Goal: Transaction & Acquisition: Purchase product/service

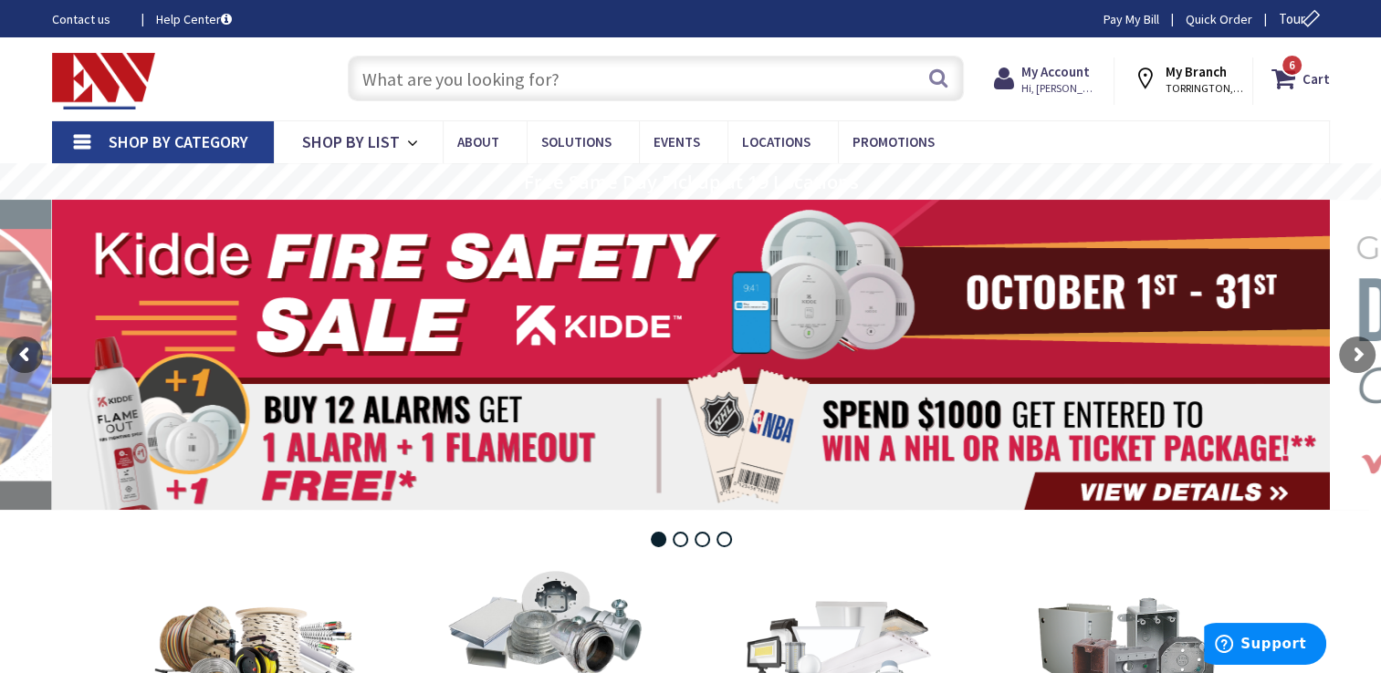
click at [794, 76] on input "text" at bounding box center [656, 79] width 616 height 46
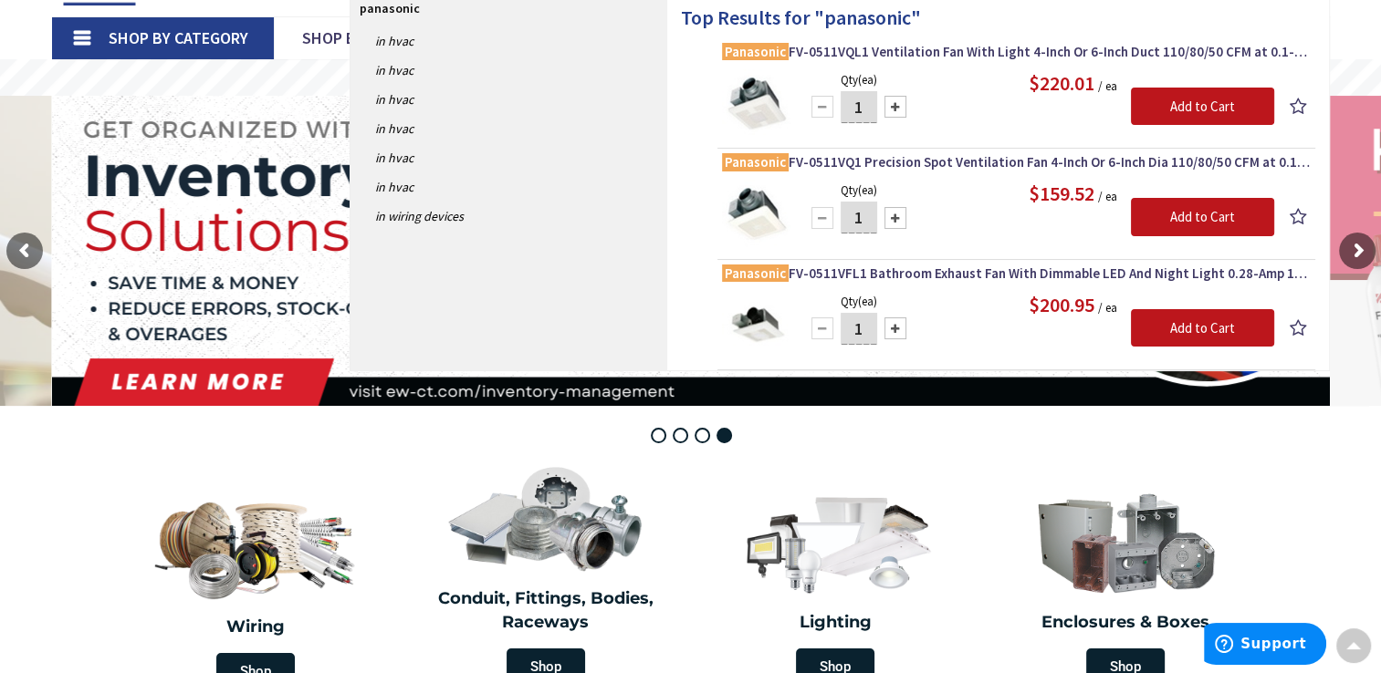
scroll to position [96, 0]
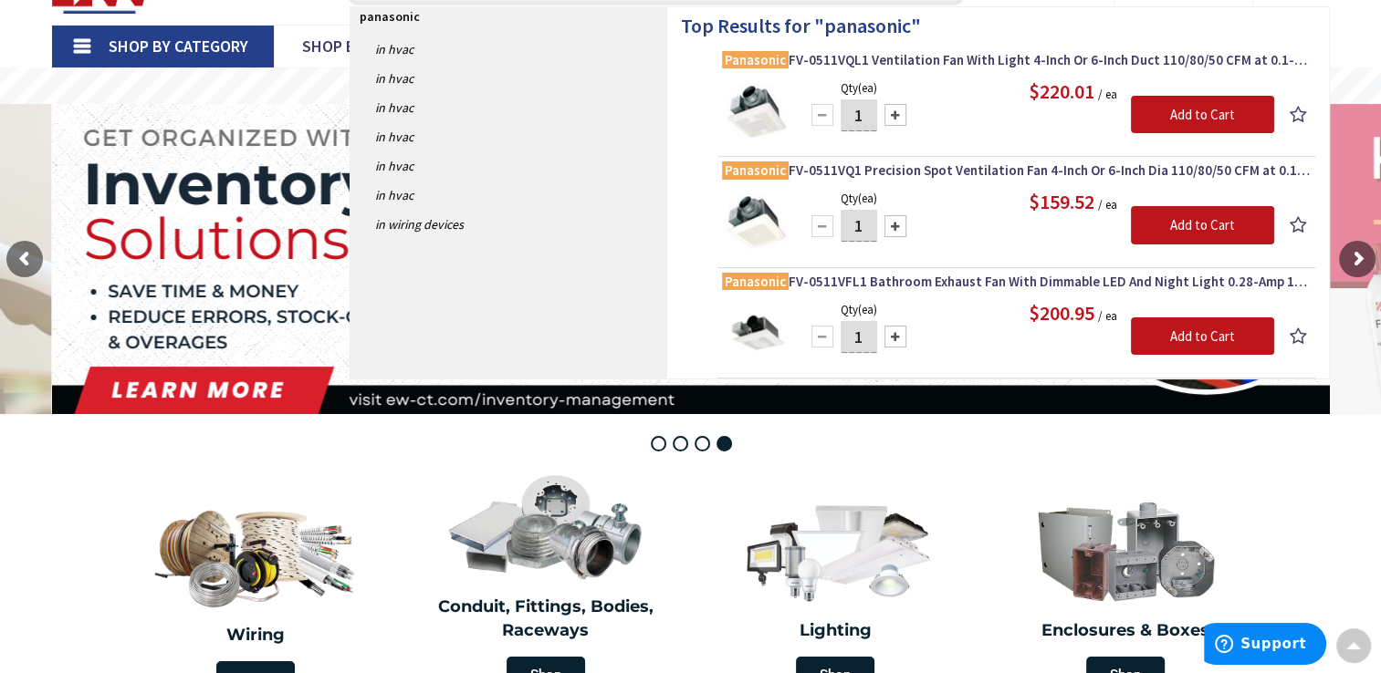
type input "panasonic"
drag, startPoint x: 1378, startPoint y: 144, endPoint x: 1375, endPoint y: 165, distance: 21.2
click at [926, 283] on span "Panasonic FV-0511VFL1 Bathroom Exhaust Fan With Dimmable LED And Night Light 0.…" at bounding box center [1016, 282] width 589 height 18
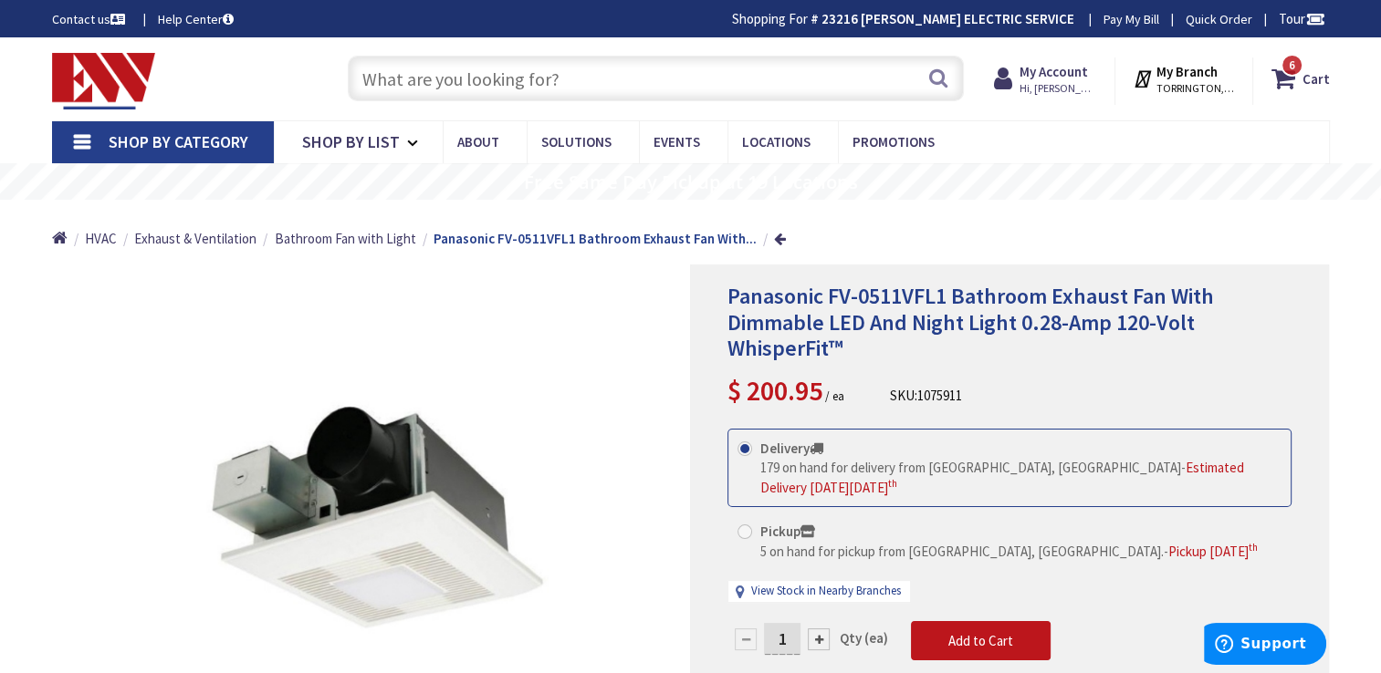
click at [661, 64] on input "text" at bounding box center [656, 79] width 616 height 46
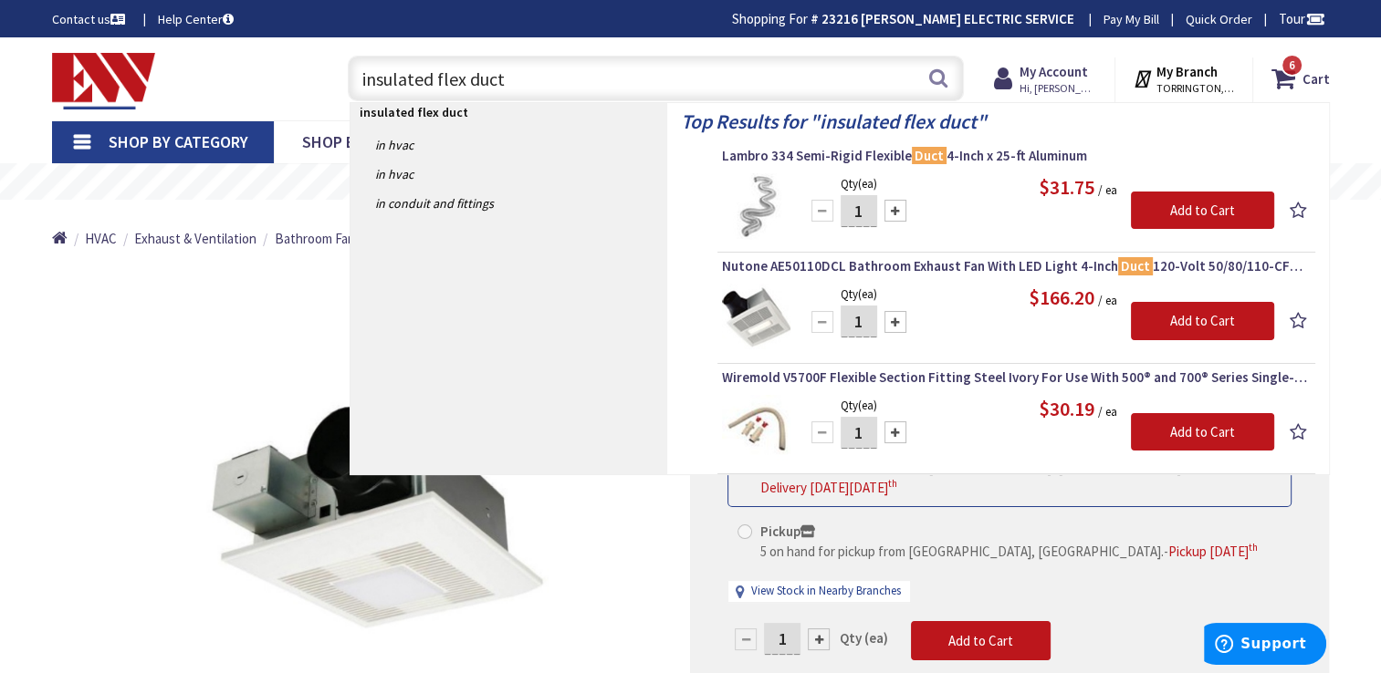
click at [360, 78] on input "insulated flex duct" at bounding box center [656, 79] width 616 height 46
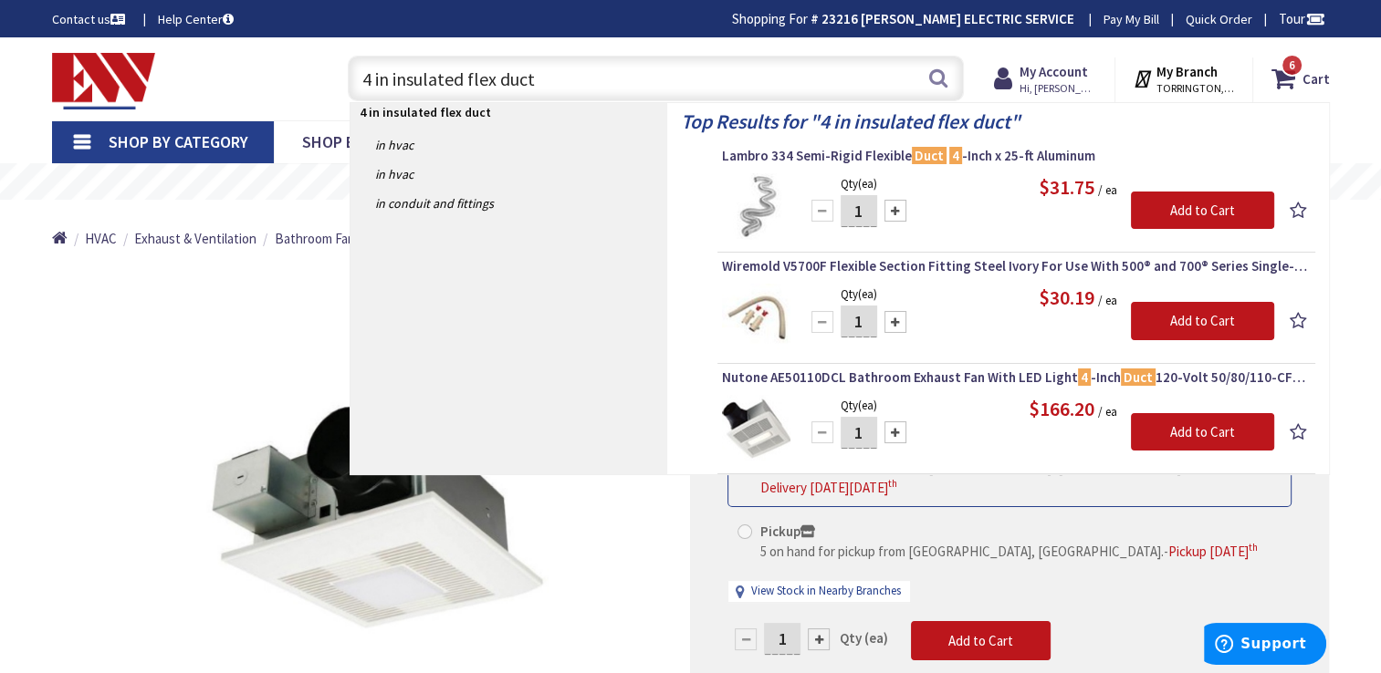
click at [498, 78] on input "4 in insulated flex duct" at bounding box center [656, 79] width 616 height 46
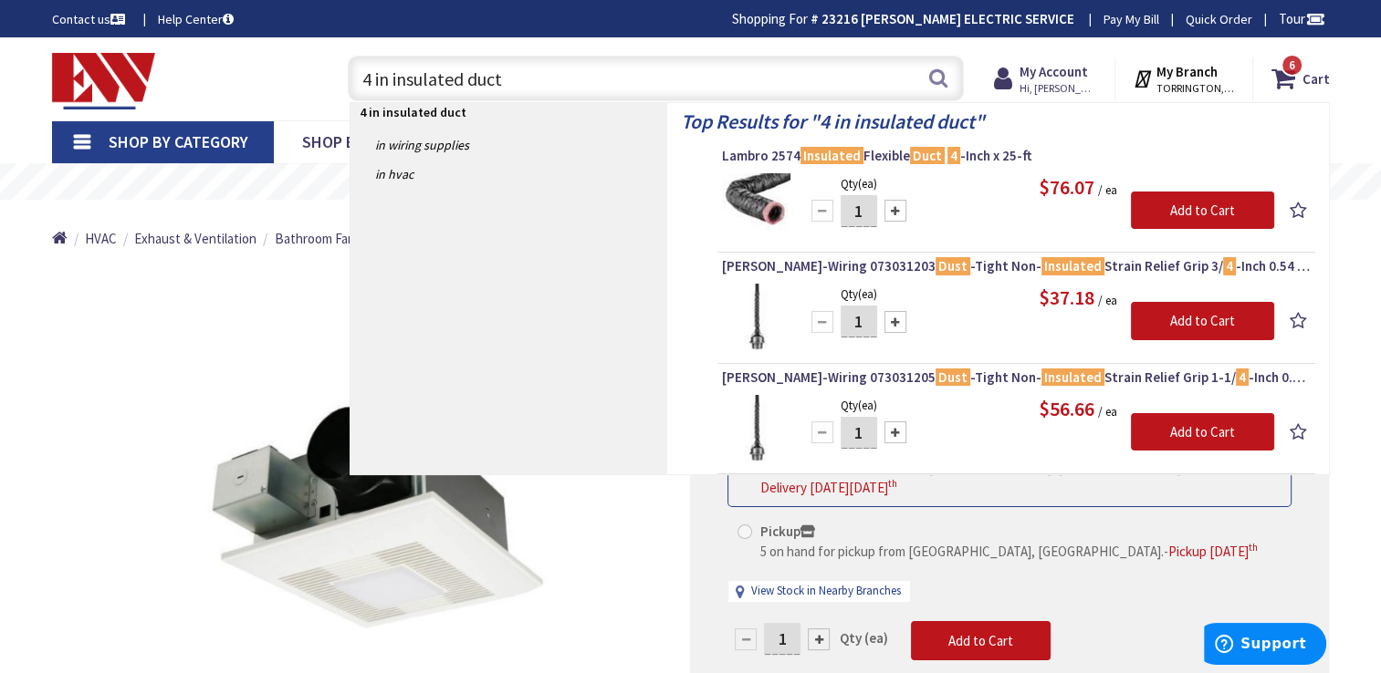
click at [501, 78] on input "4 in insulated duct" at bounding box center [656, 79] width 616 height 46
type input "4"
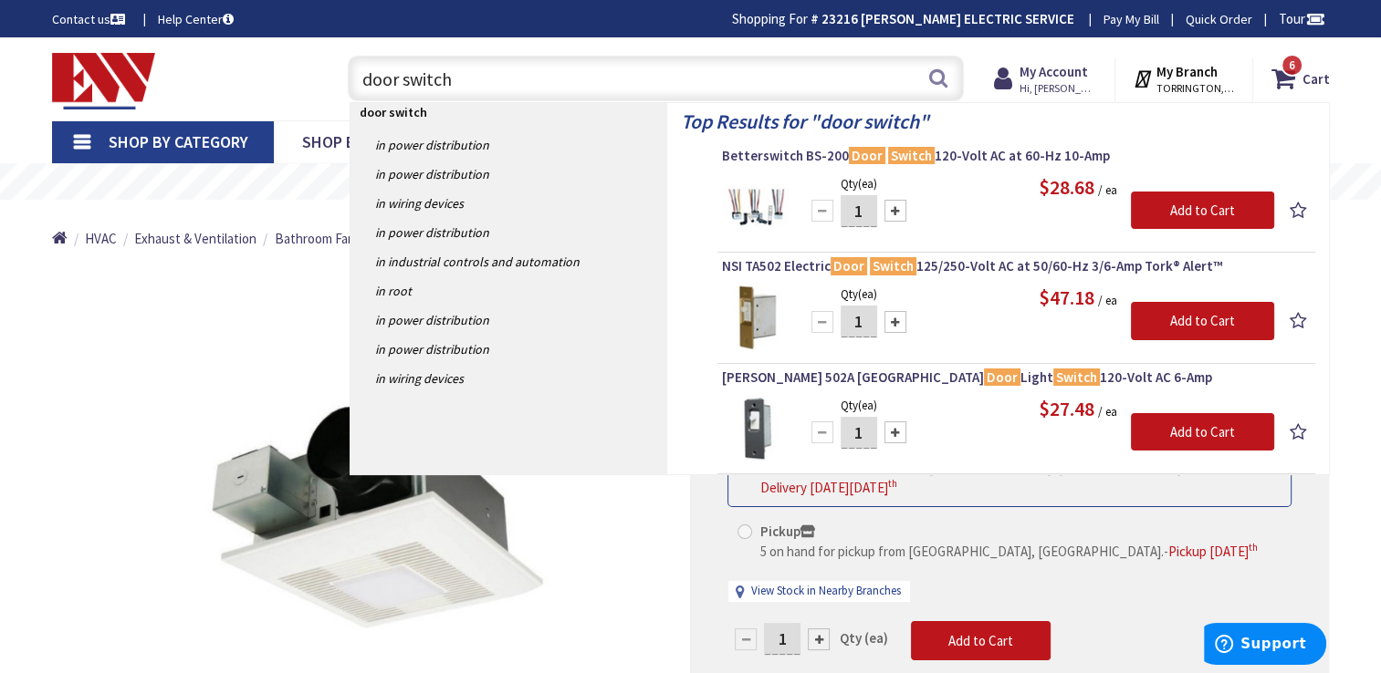
click at [795, 201] on div "Qty (ea) 1 Please select a quantity Add to Cart $28.68 / ea" at bounding box center [1016, 207] width 589 height 68
click at [496, 93] on input "door switch" at bounding box center [656, 79] width 616 height 46
type input "d"
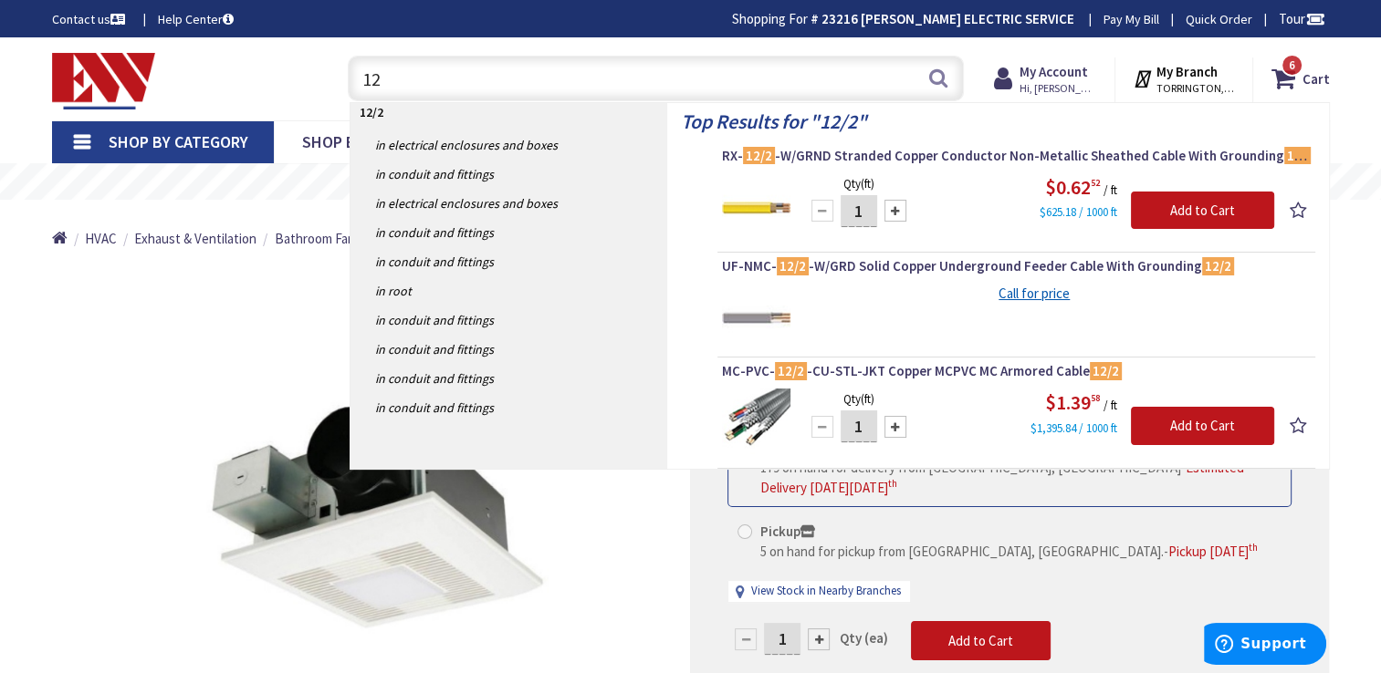
type input "1"
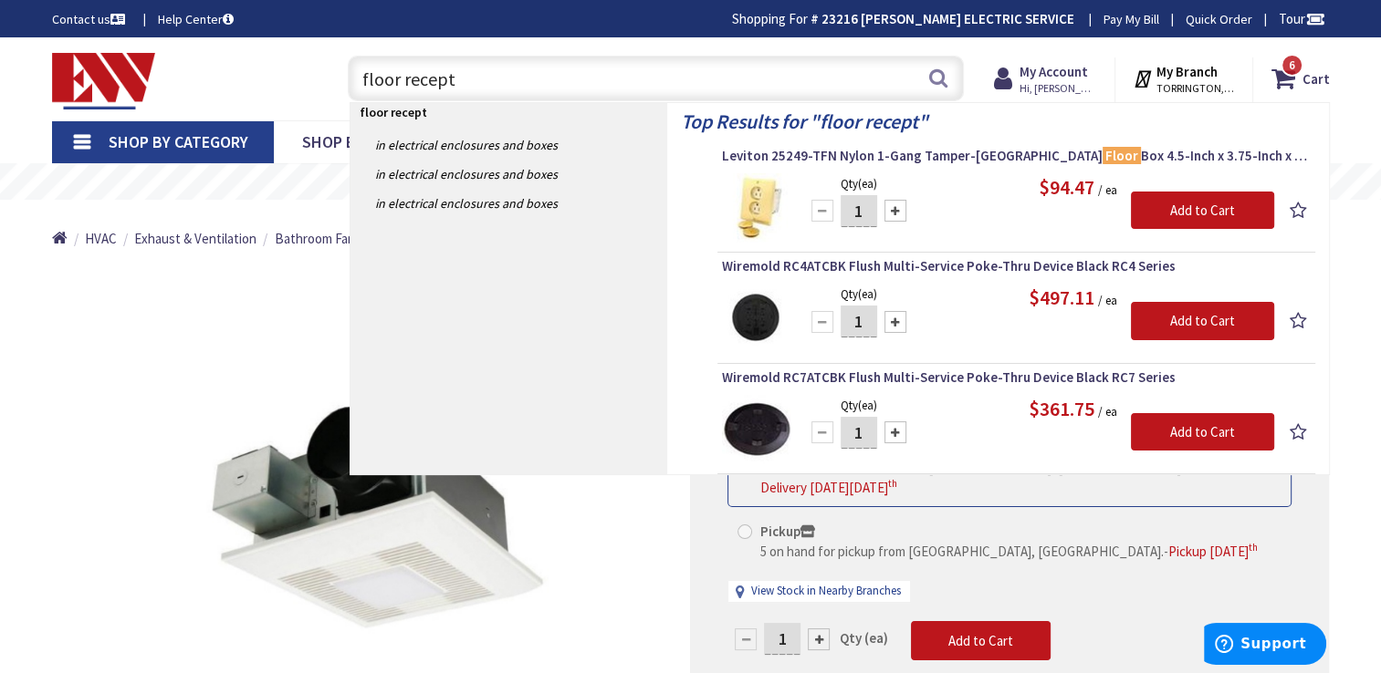
type input "floor recept"
click at [787, 321] on img at bounding box center [756, 318] width 68 height 68
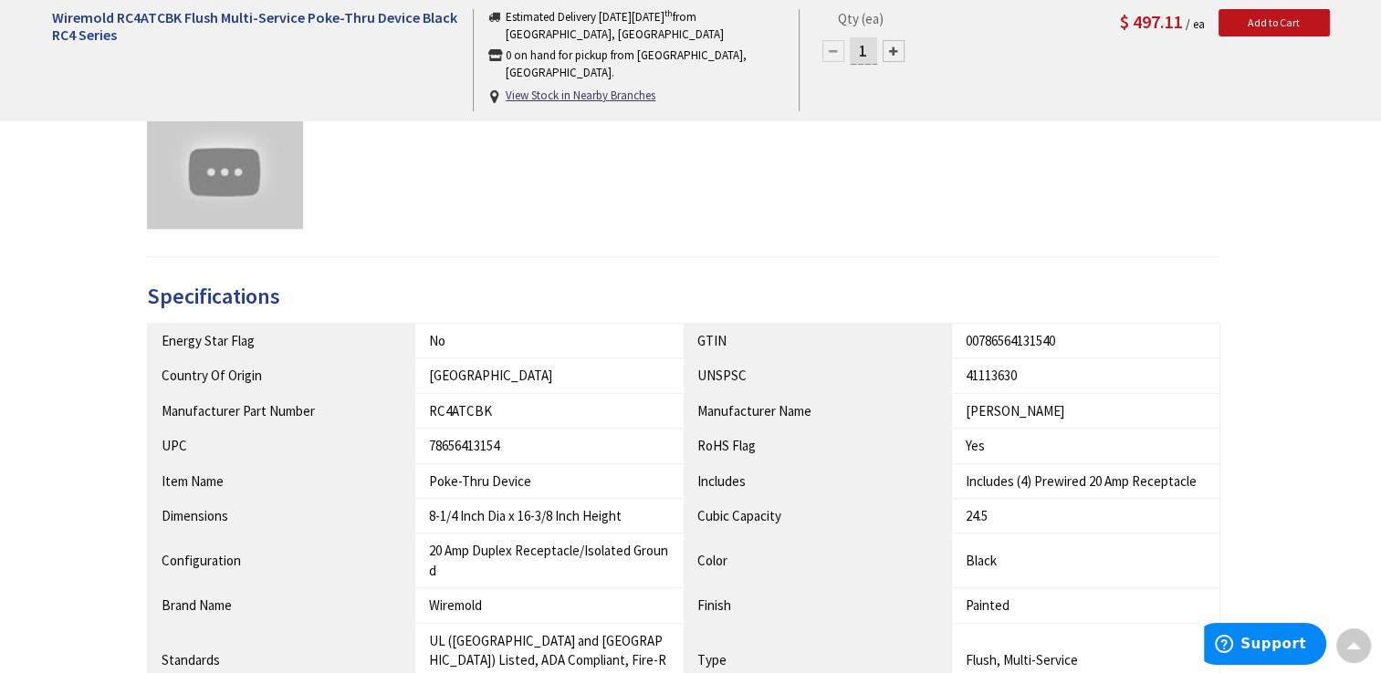
scroll to position [1005, 0]
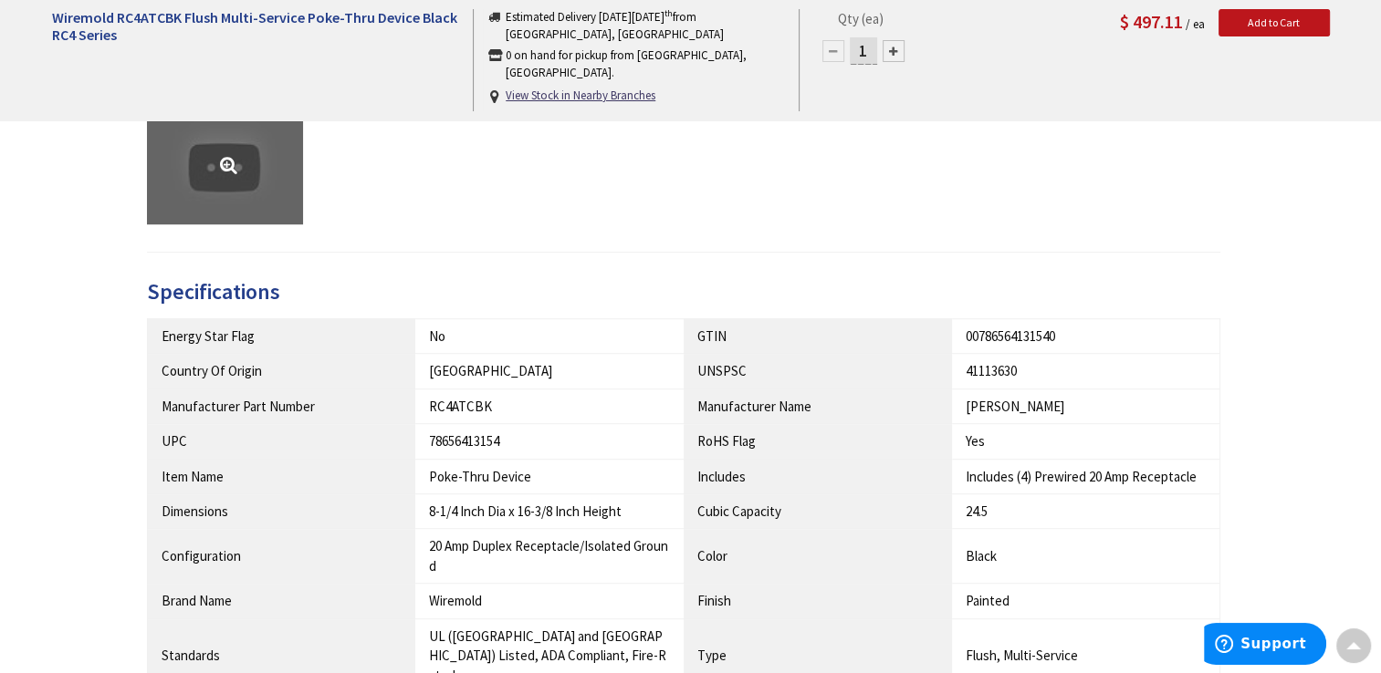
click at [276, 159] on link at bounding box center [225, 165] width 156 height 117
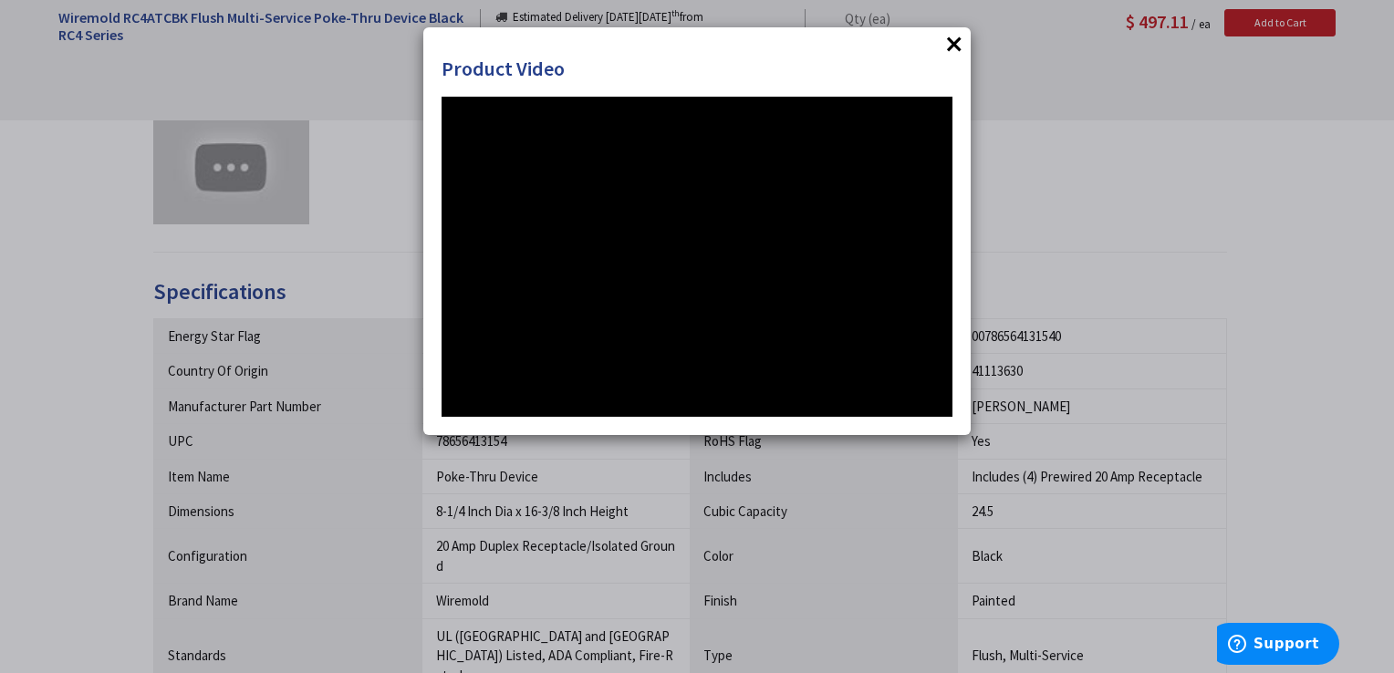
click at [951, 42] on button "×" at bounding box center [954, 43] width 27 height 27
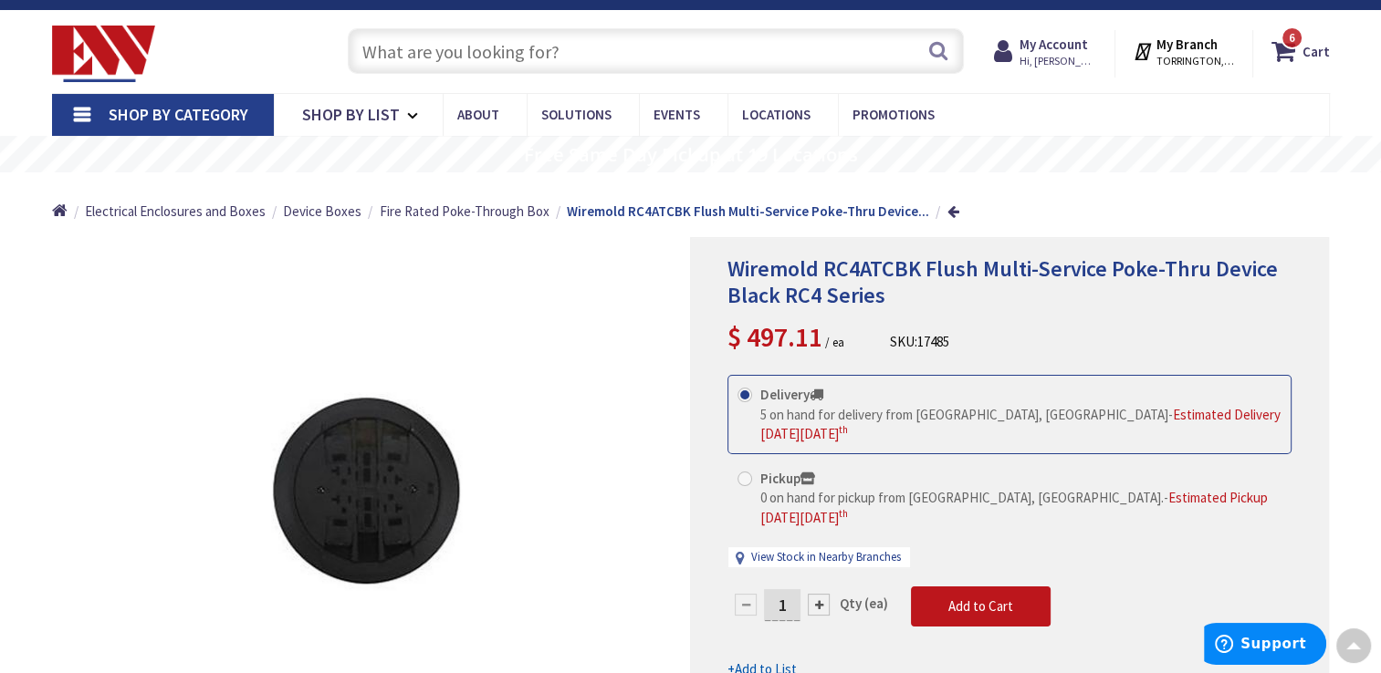
scroll to position [0, 0]
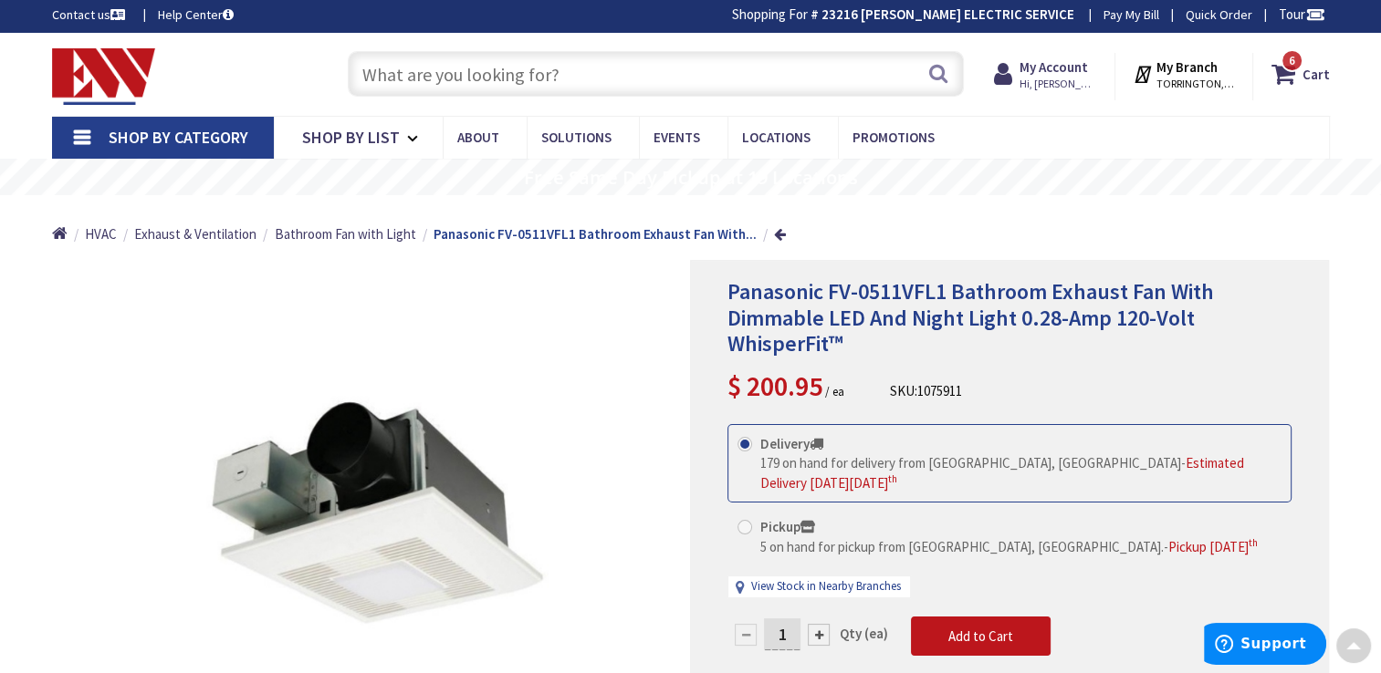
scroll to position [4, 0]
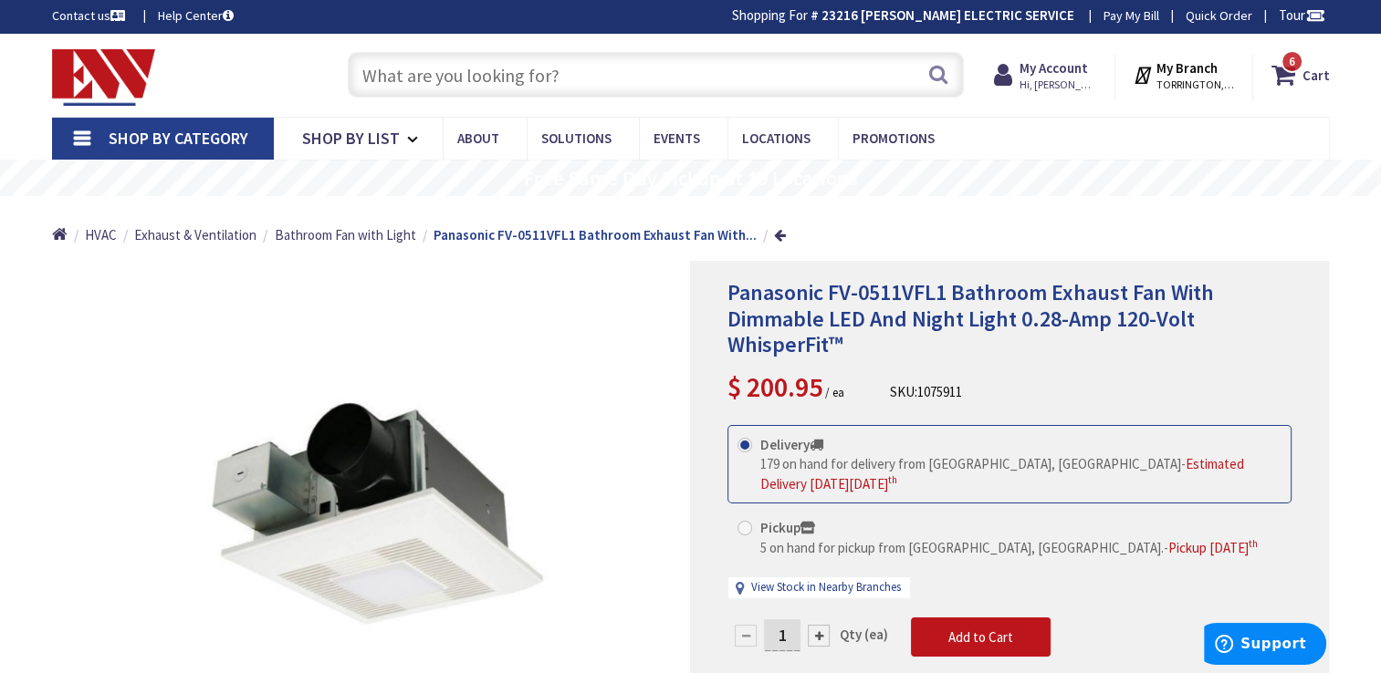
click at [441, 81] on input "text" at bounding box center [656, 75] width 616 height 46
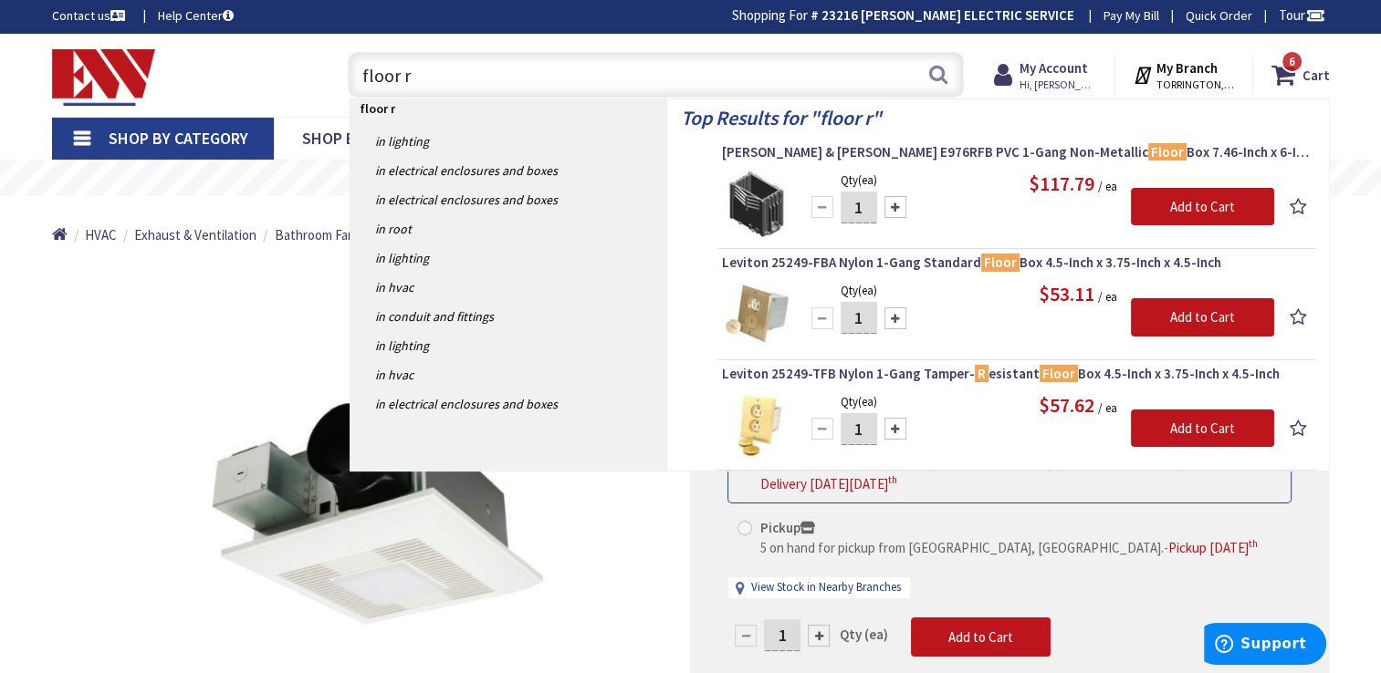
type input "floor r"
click at [736, 181] on img at bounding box center [756, 204] width 68 height 68
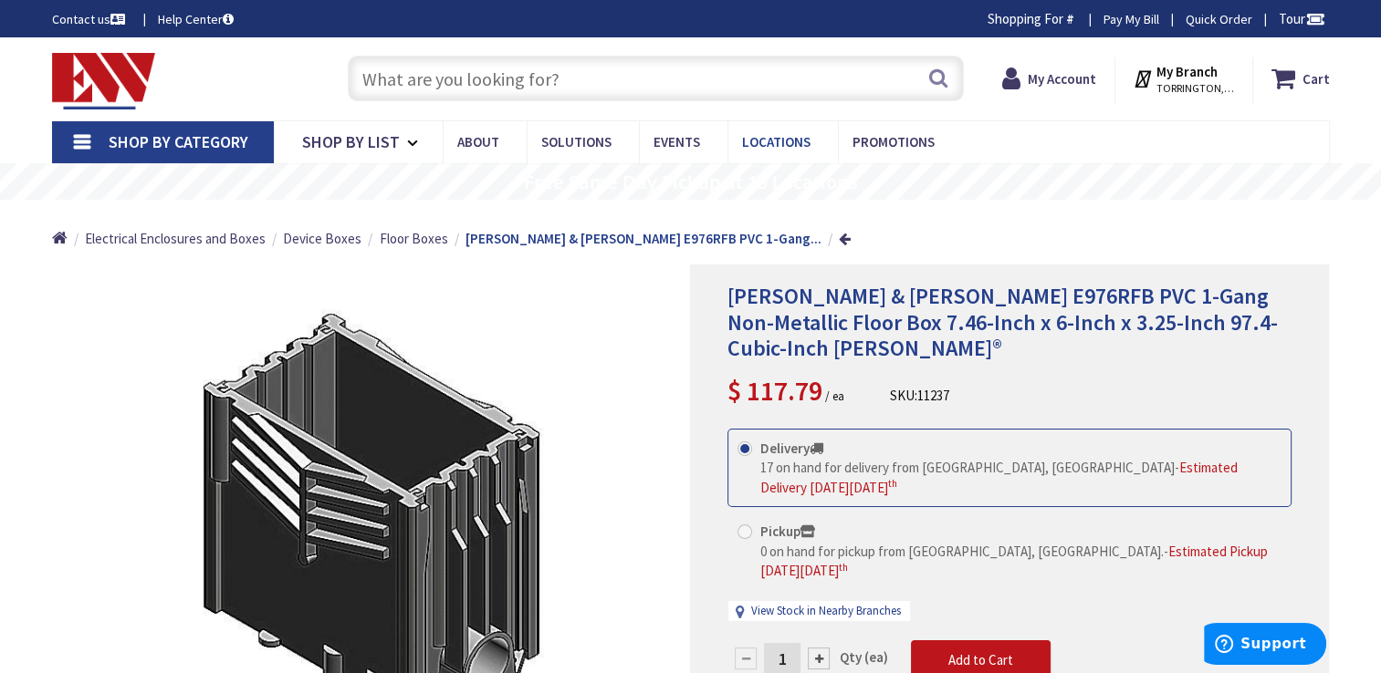
click at [745, 148] on span "Locations" at bounding box center [776, 141] width 68 height 17
